Goal: Check status: Check status

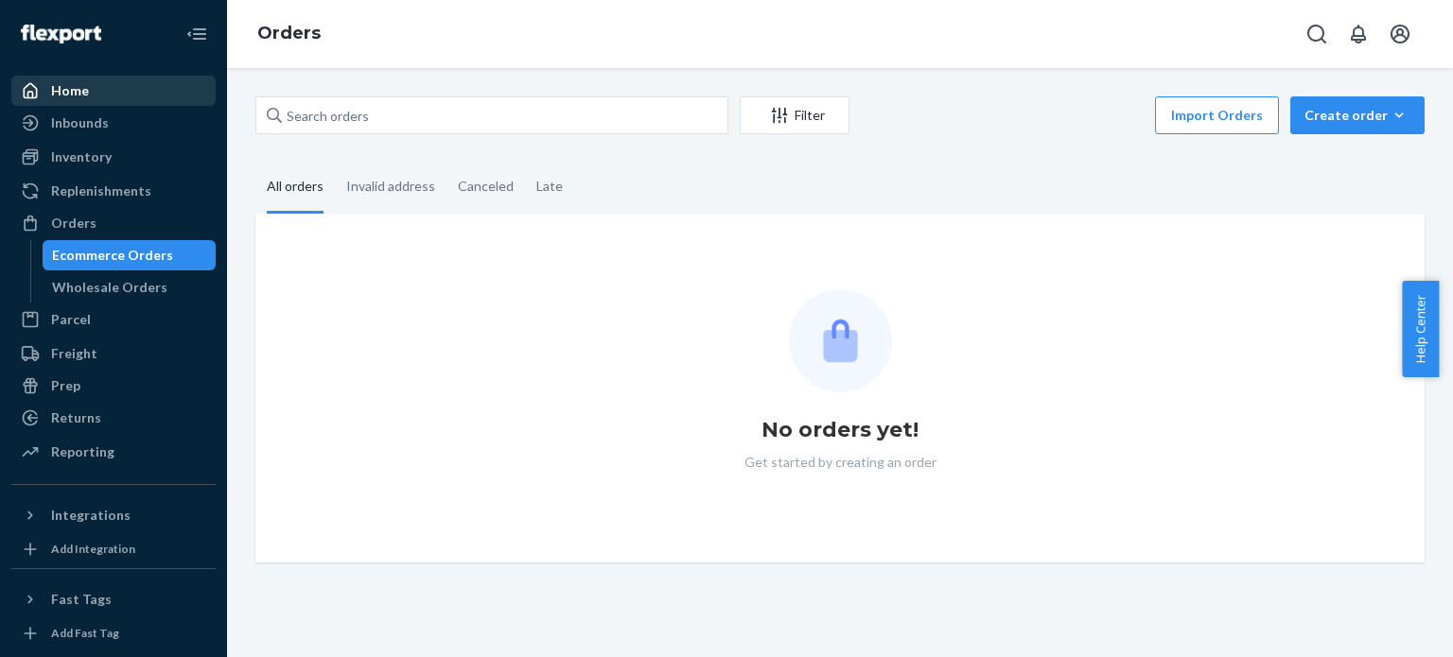
click at [144, 91] on div "Home" at bounding box center [113, 91] width 200 height 26
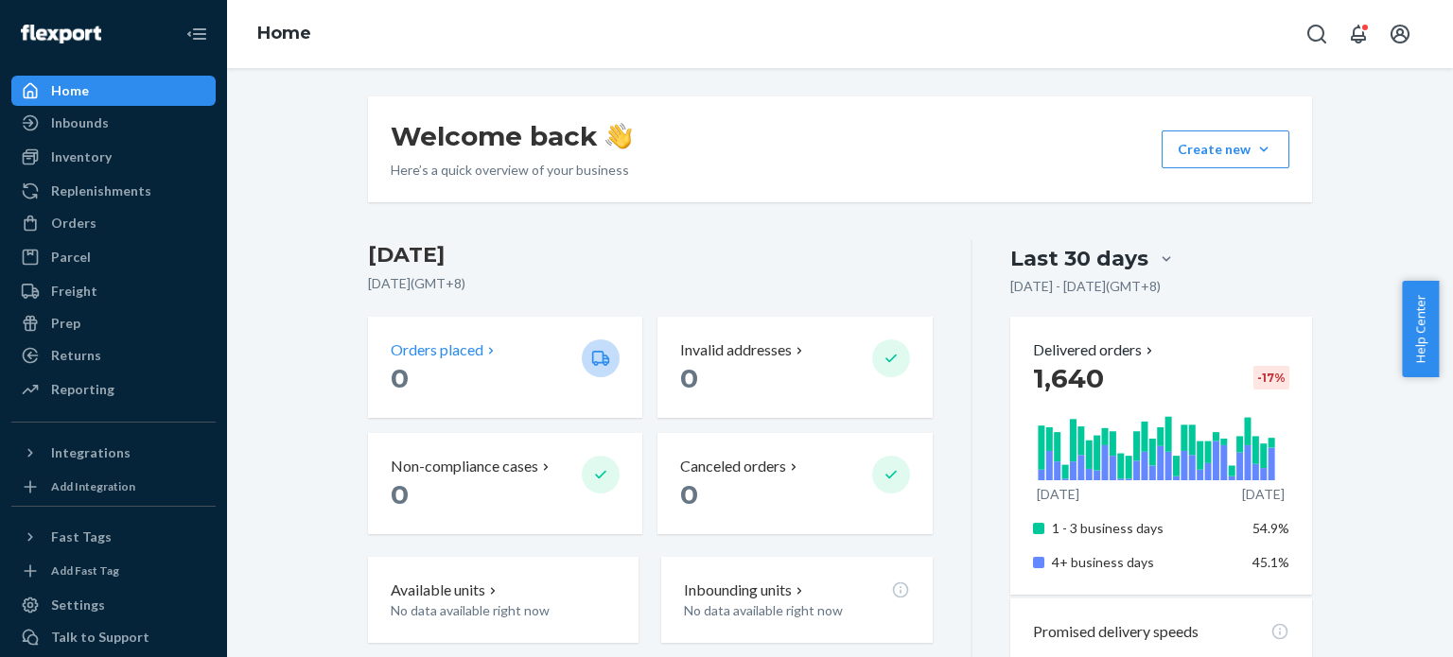
click at [511, 379] on p "0" at bounding box center [479, 378] width 176 height 34
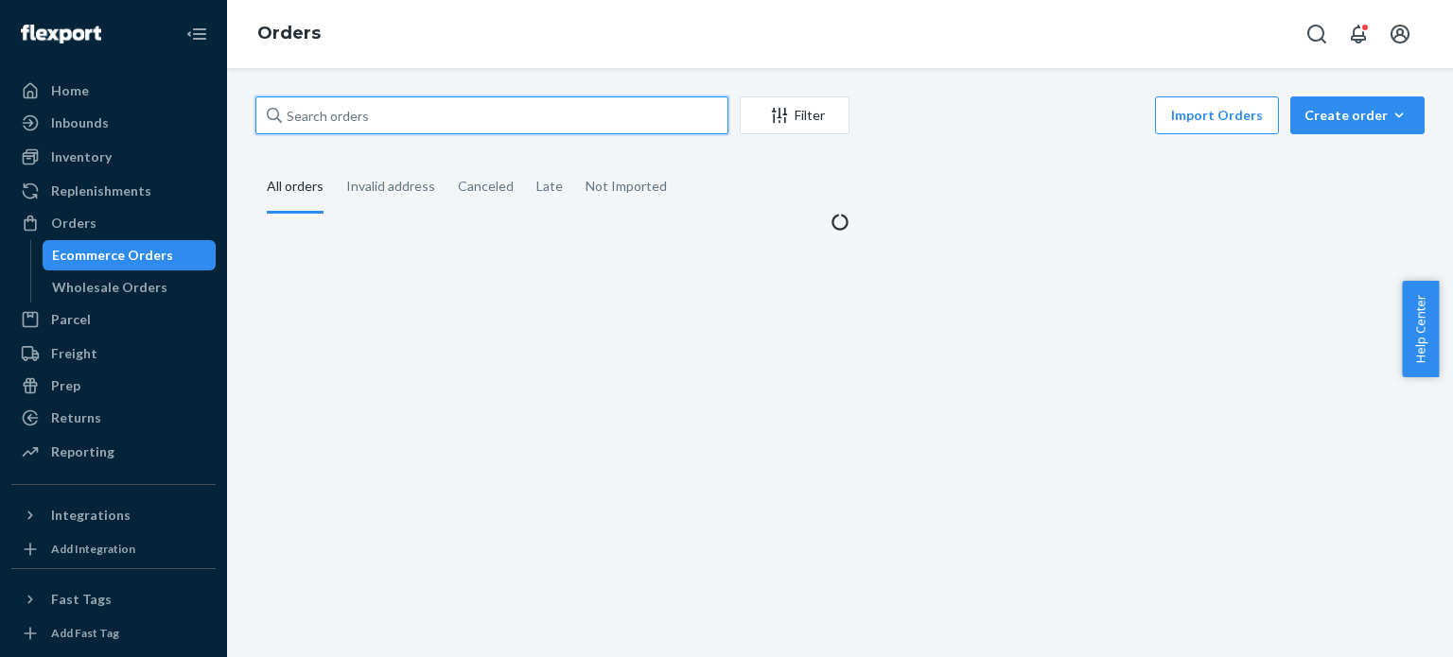
click at [482, 128] on input "text" at bounding box center [491, 115] width 473 height 38
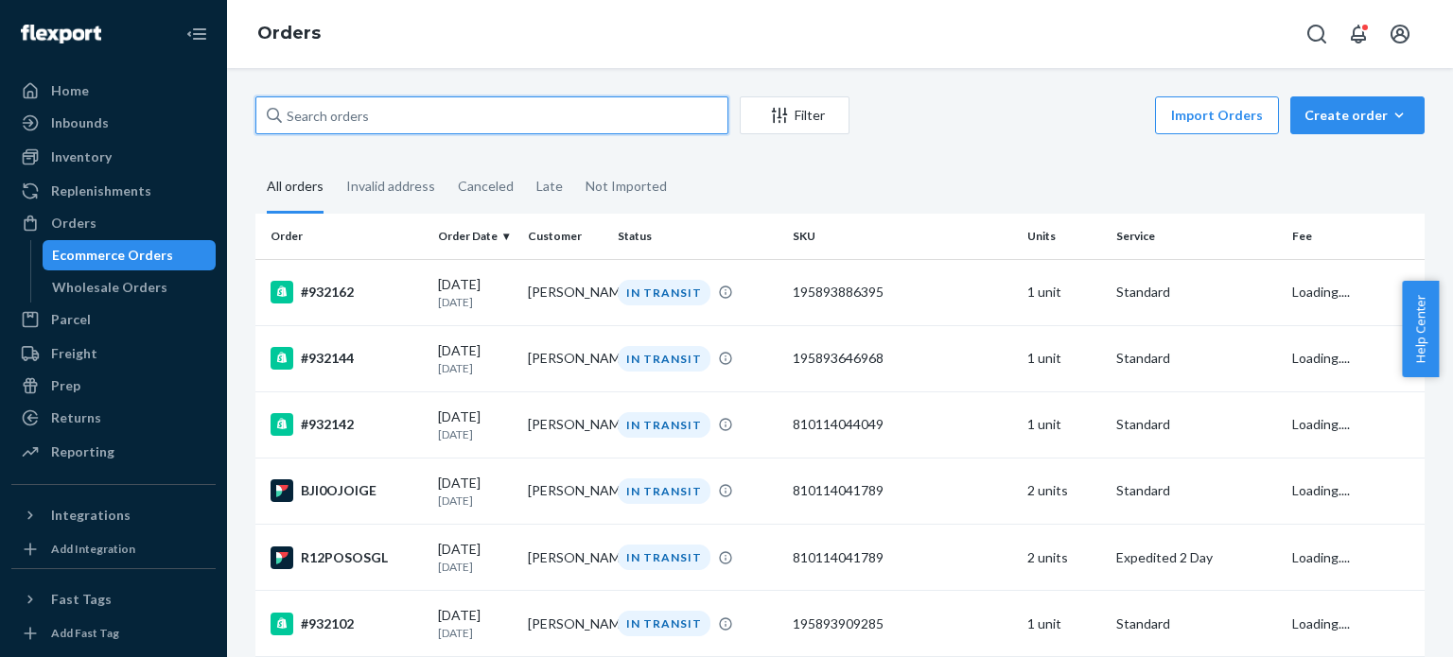
paste input "Jennifer Carpenter"
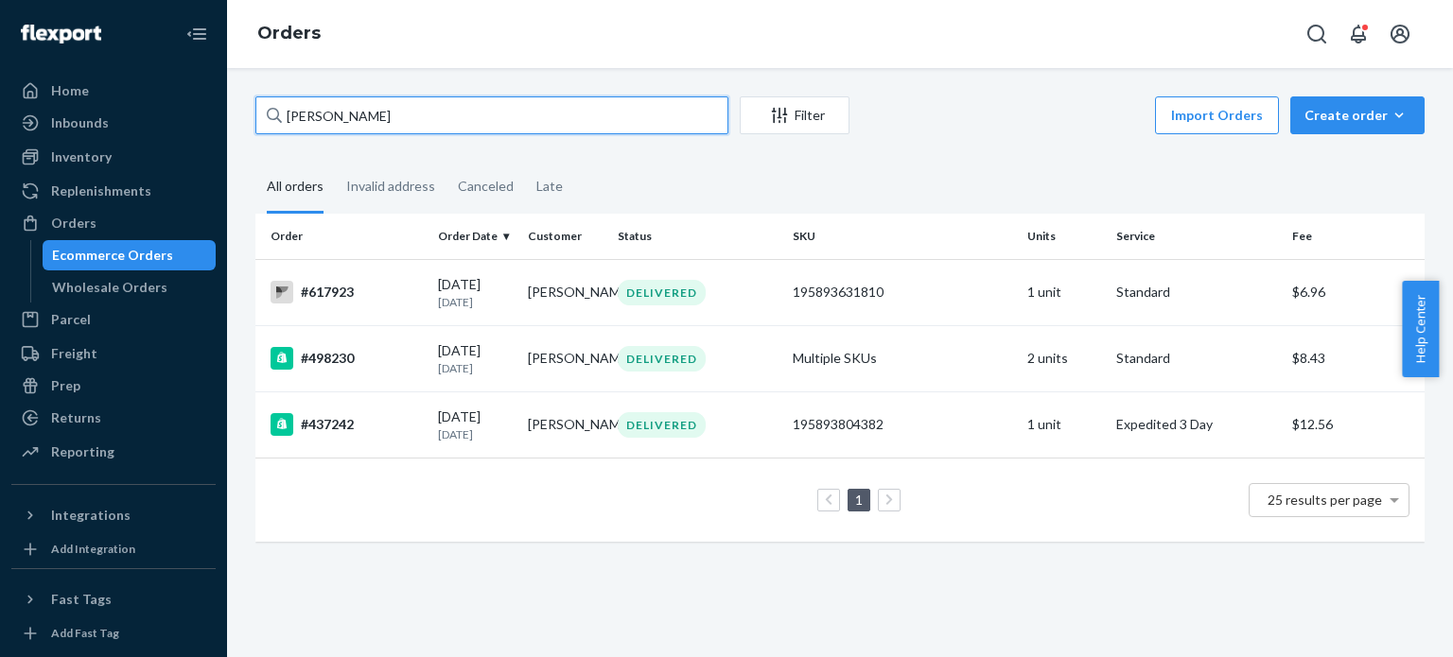
type input "Jennifer Carpenter"
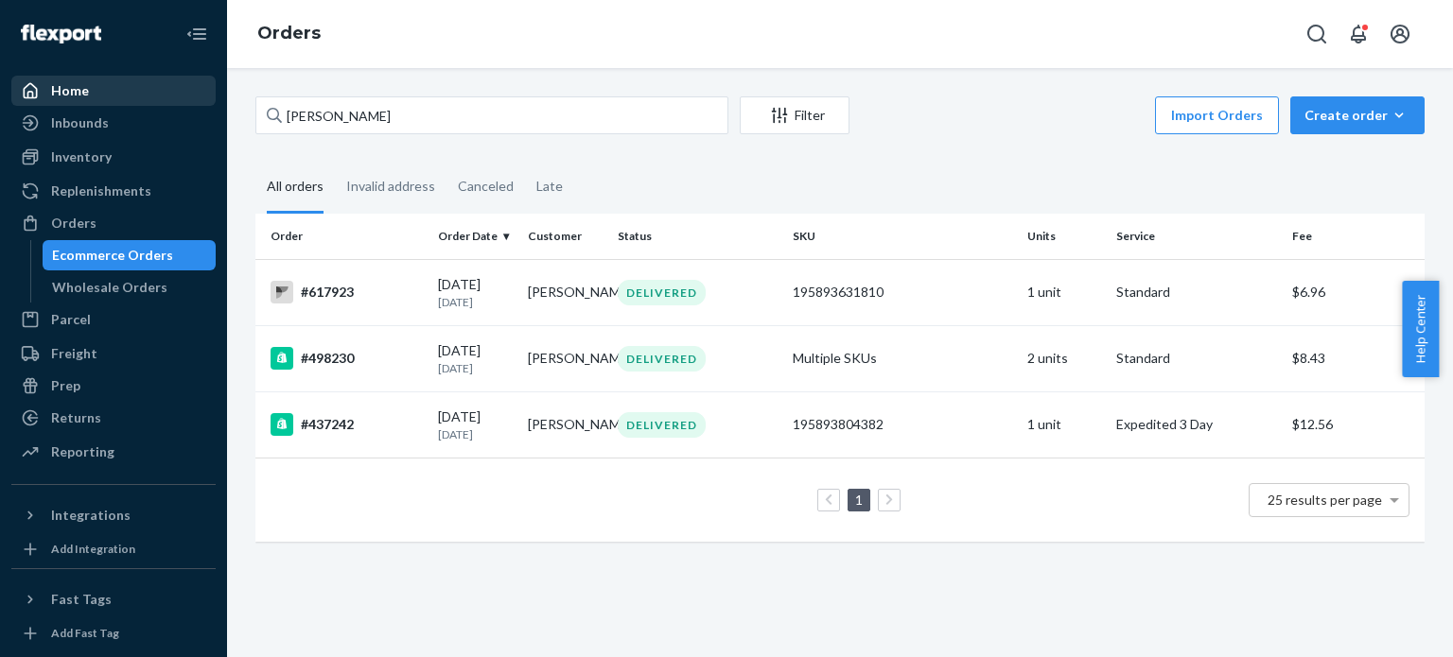
click at [148, 89] on div "Home" at bounding box center [113, 91] width 200 height 26
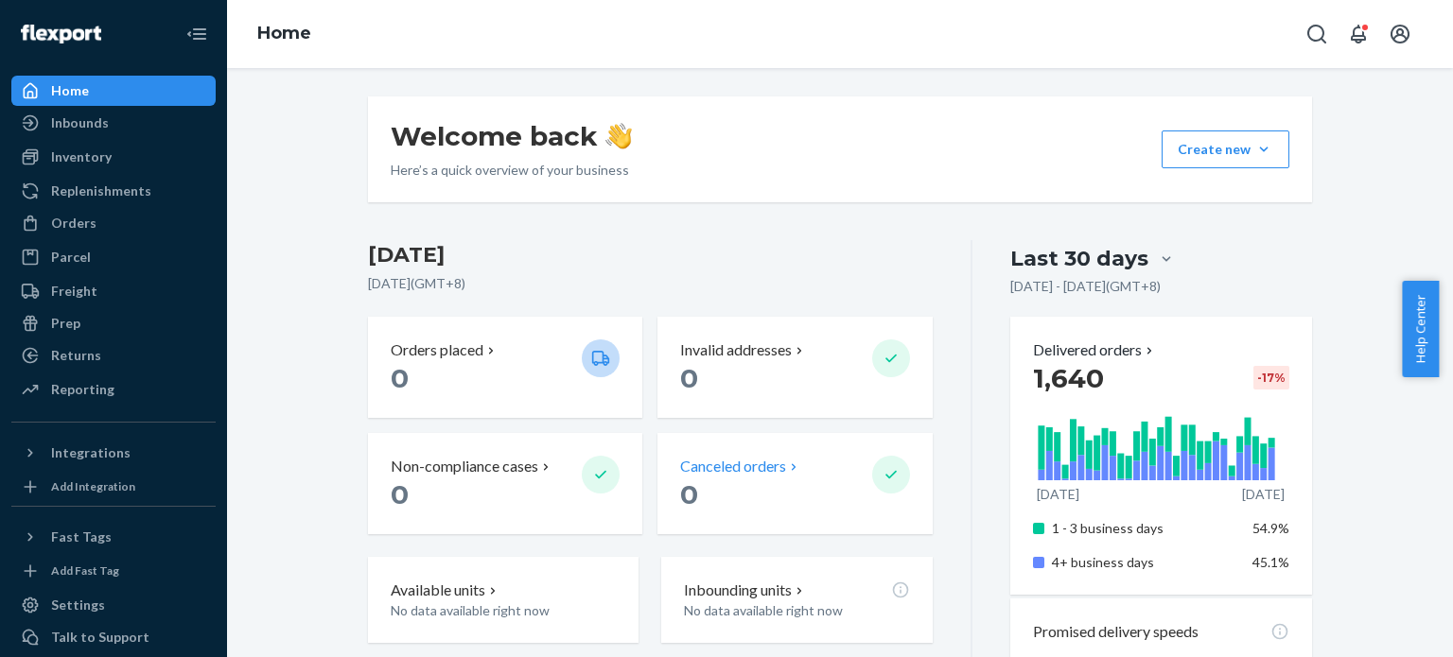
click at [822, 494] on p "0" at bounding box center [768, 495] width 176 height 34
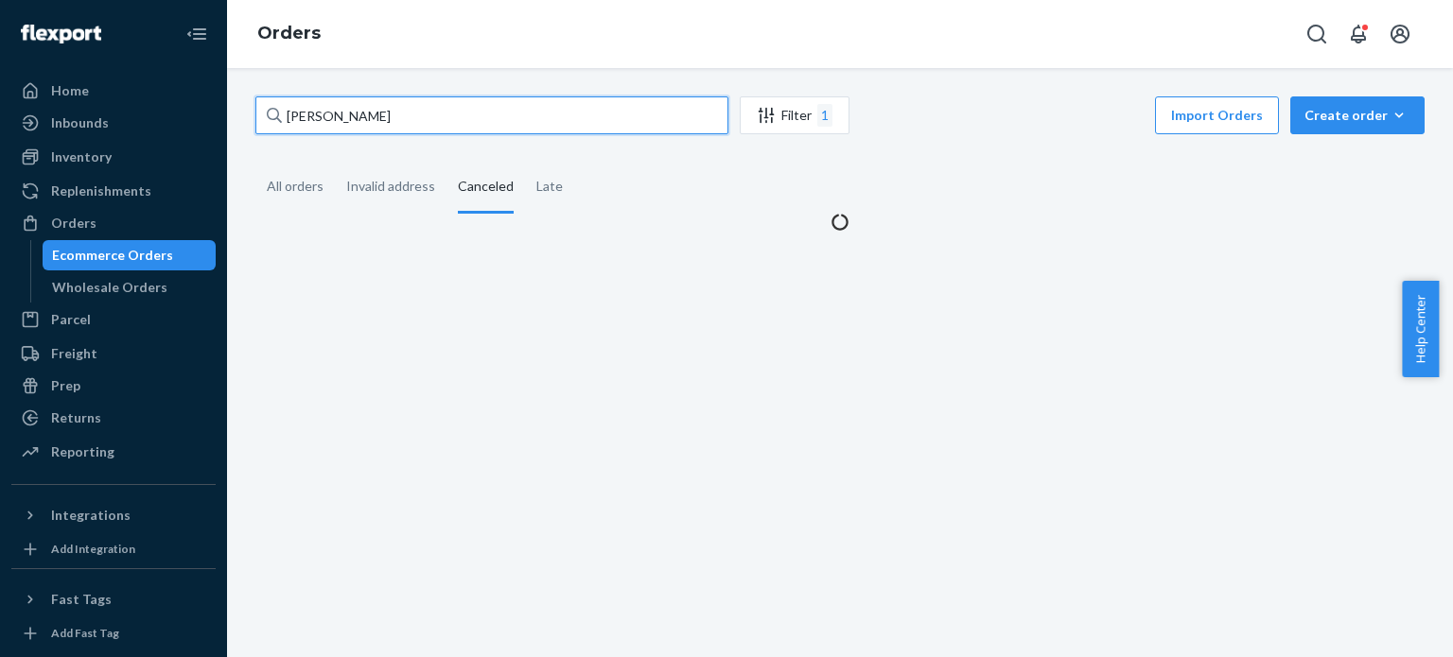
click at [698, 116] on input "Jennifer Carpenter" at bounding box center [491, 115] width 473 height 38
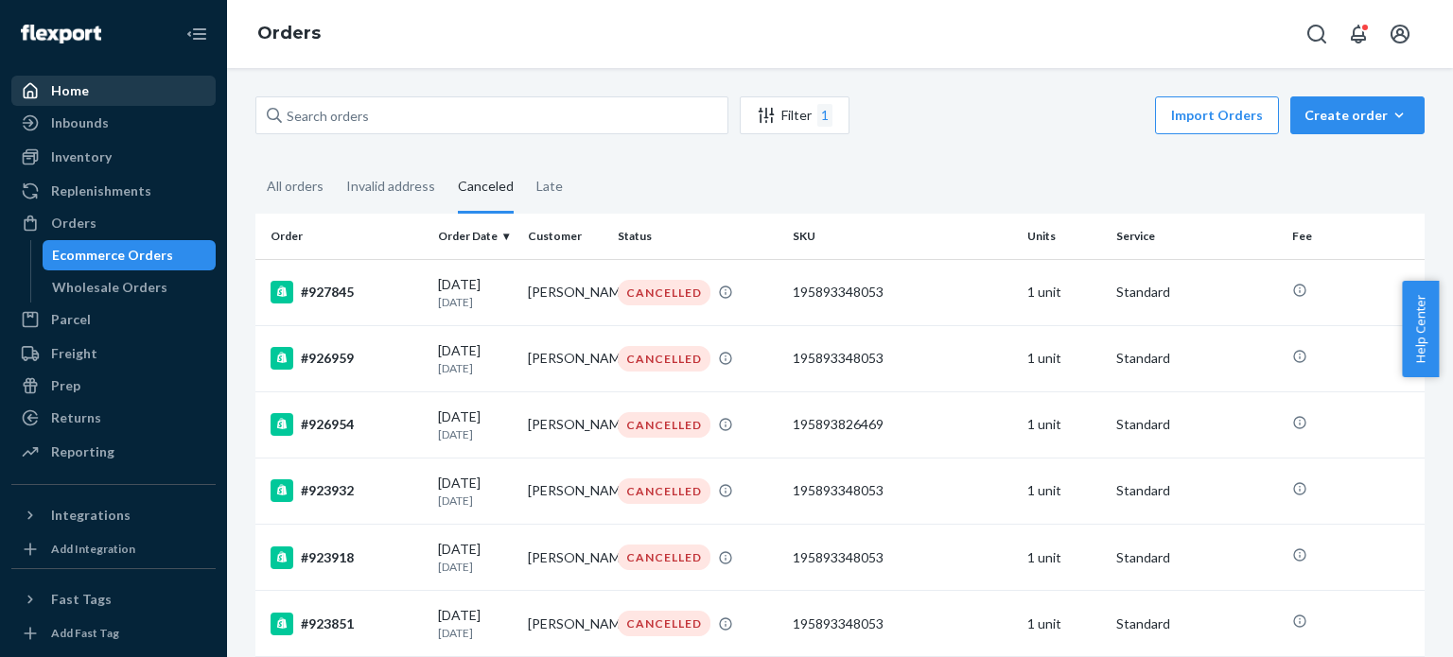
click at [129, 82] on div "Home" at bounding box center [113, 91] width 200 height 26
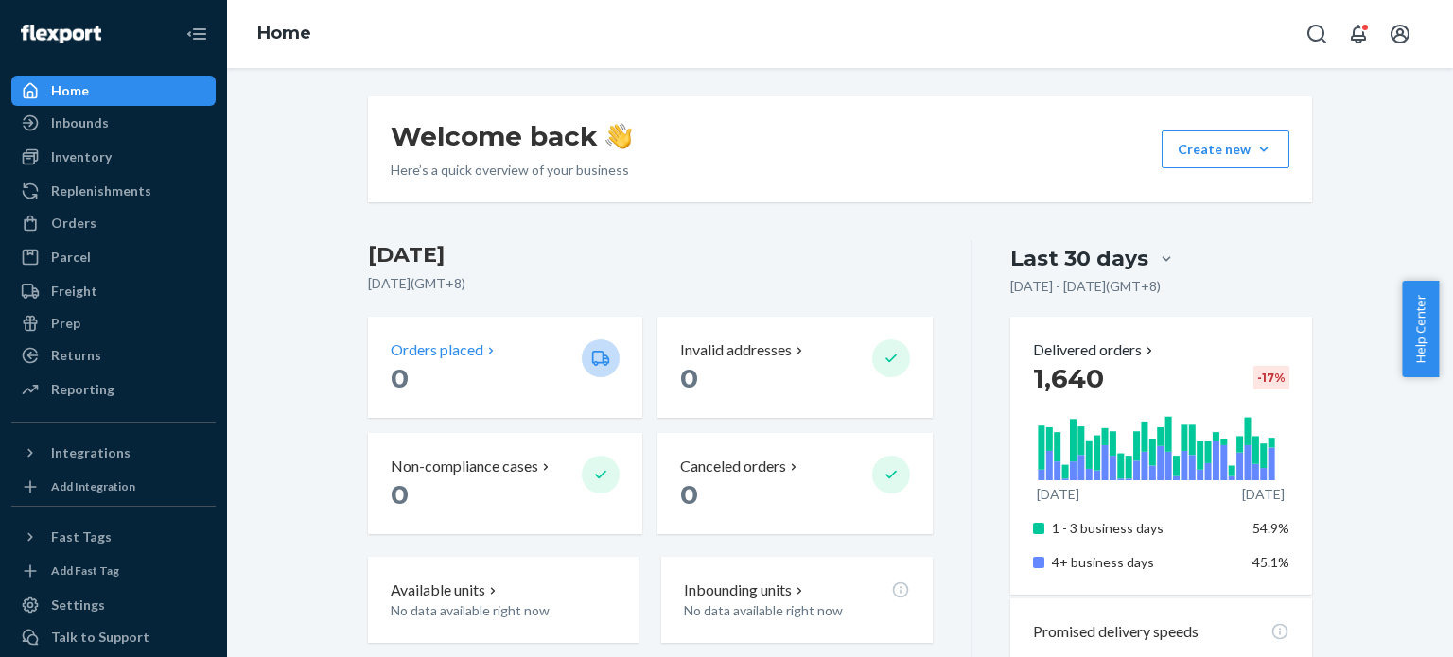
click at [563, 390] on div "Orders placed 0" at bounding box center [505, 367] width 229 height 56
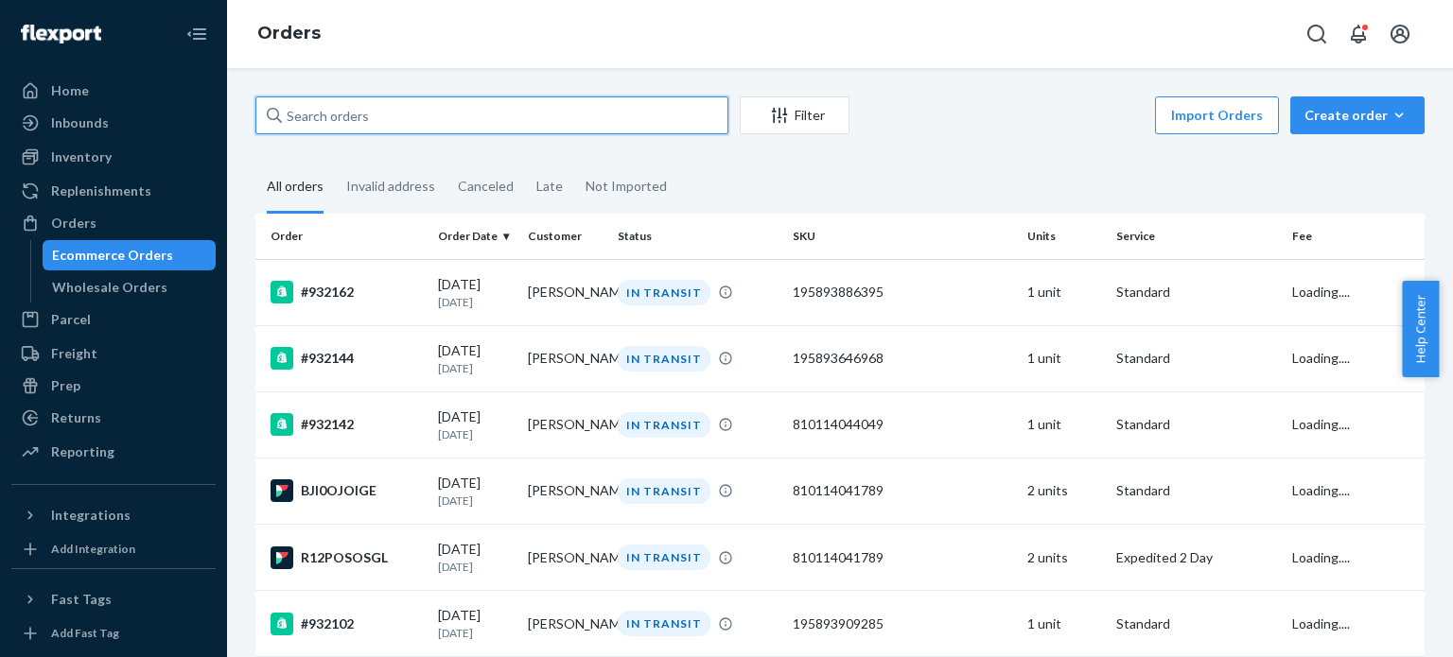
click at [615, 122] on input "text" at bounding box center [491, 115] width 473 height 38
paste input "Lauren Lawson"
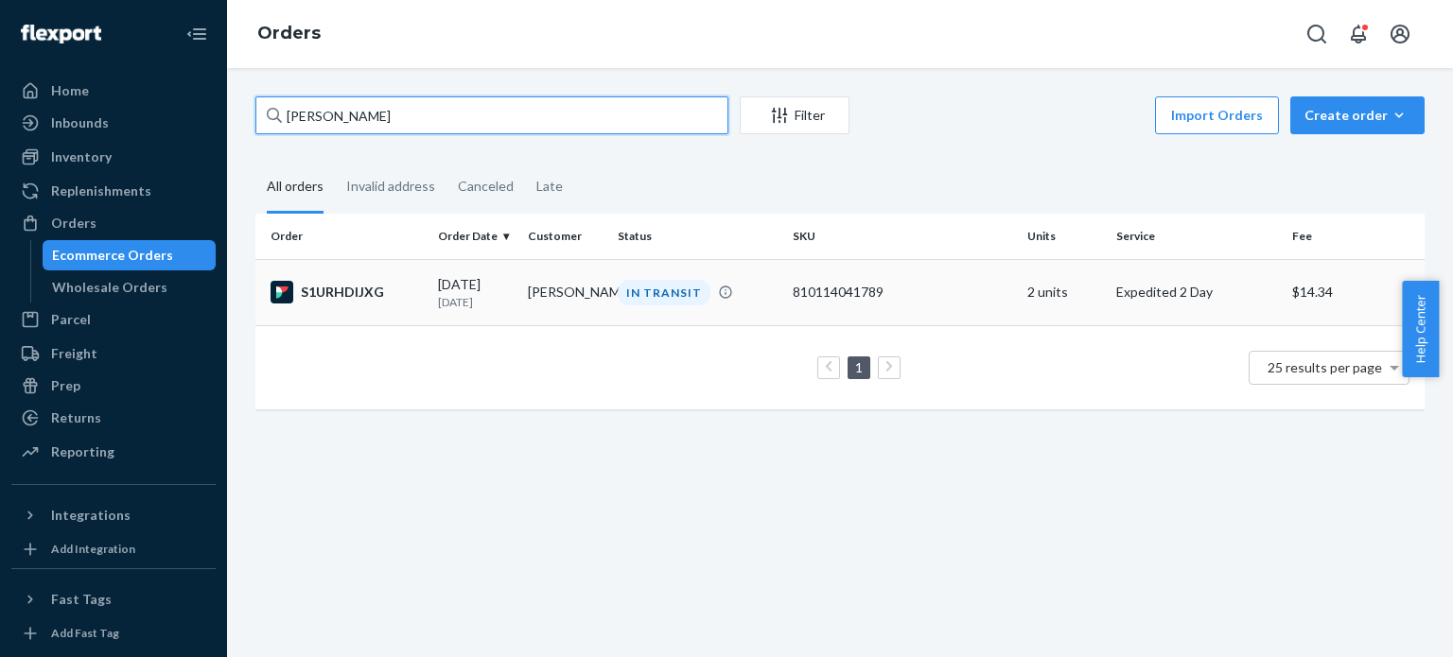
type input "Lauren Lawson"
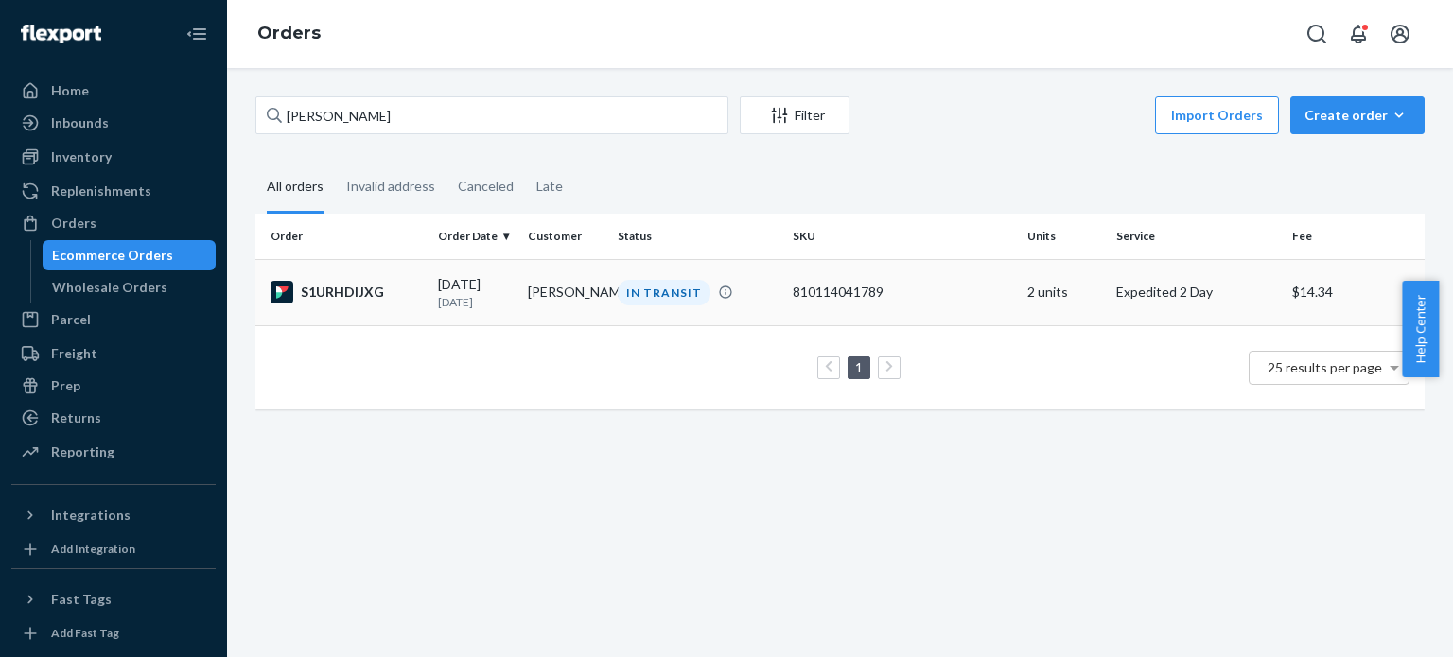
click at [912, 297] on div "810114041789" at bounding box center [901, 292] width 218 height 19
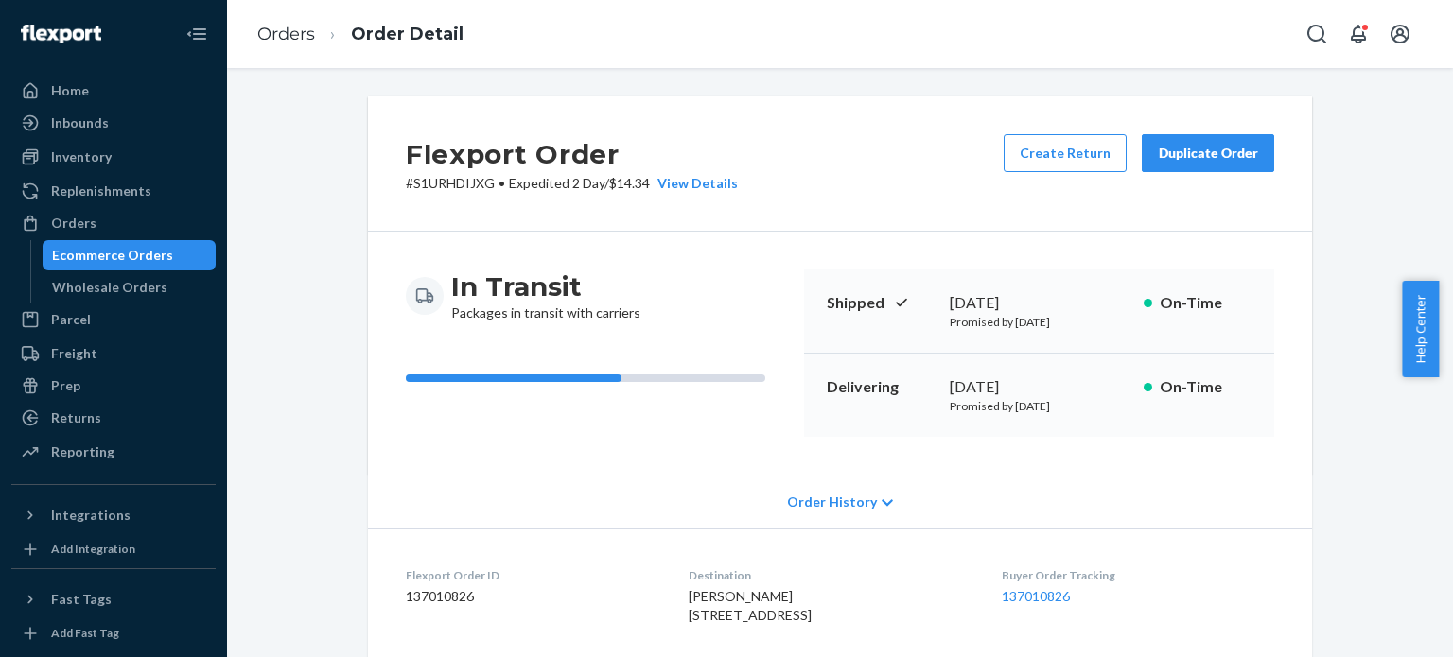
scroll to position [378, 0]
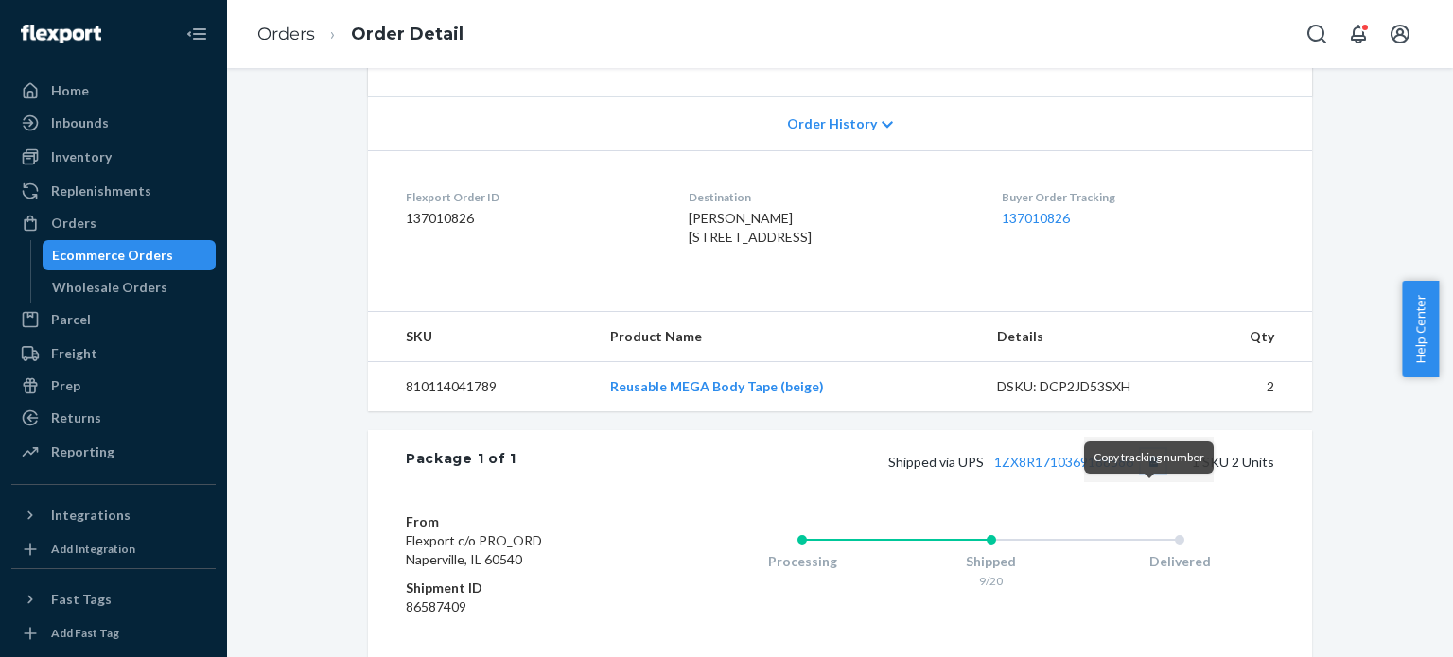
click at [1144, 474] on button "Copy tracking number" at bounding box center [1152, 461] width 25 height 25
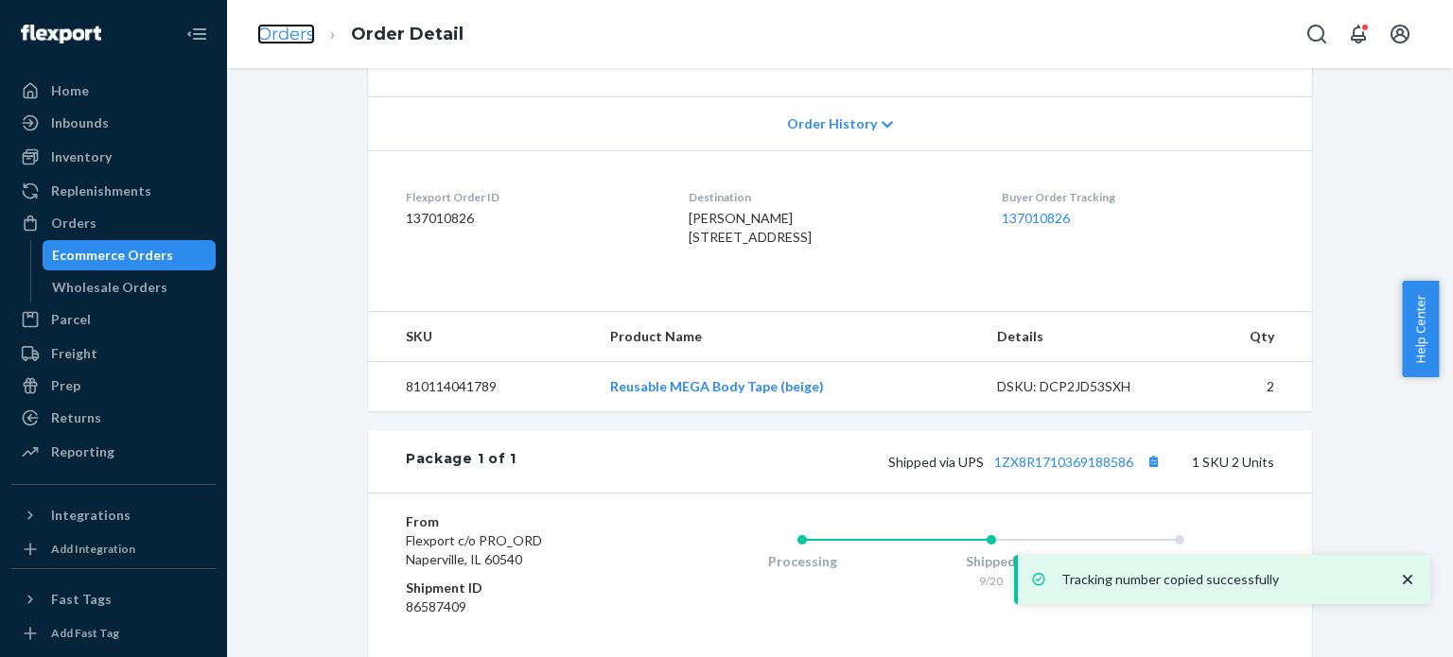
click at [280, 24] on link "Orders" at bounding box center [286, 34] width 58 height 21
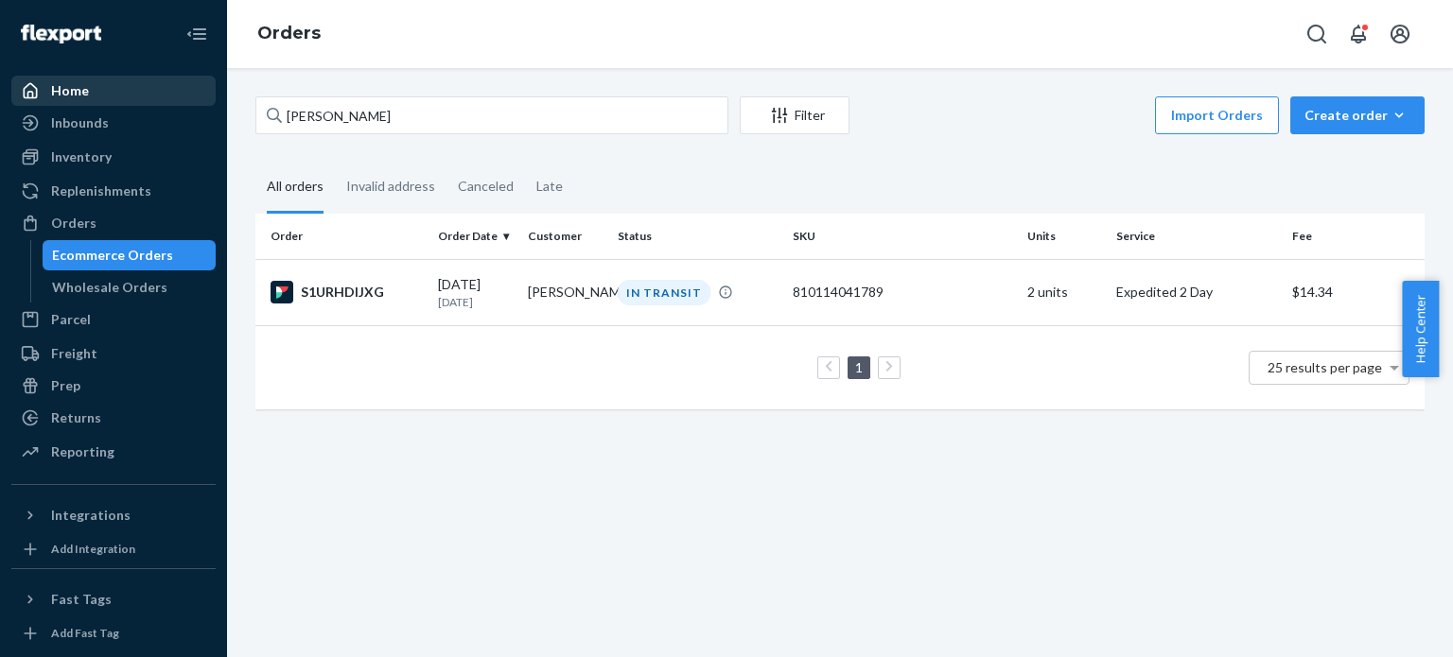
click at [101, 97] on div "Home" at bounding box center [113, 91] width 200 height 26
